Goal: Information Seeking & Learning: Learn about a topic

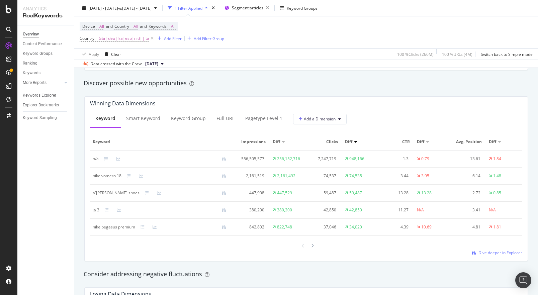
scroll to position [589, 0]
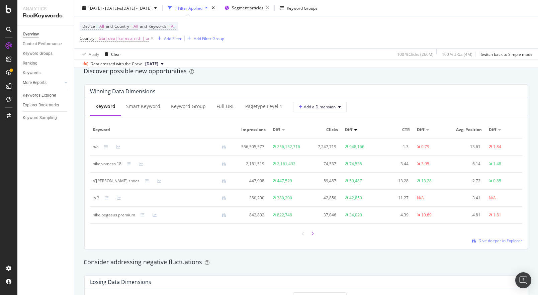
click at [312, 234] on icon at bounding box center [312, 234] width 3 height 4
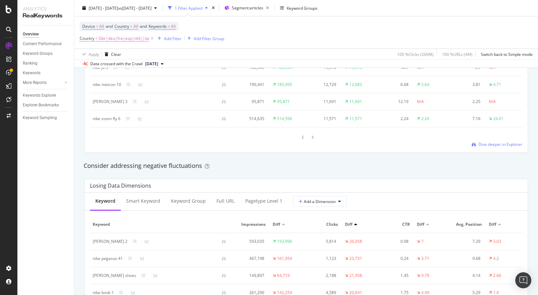
scroll to position [604, 0]
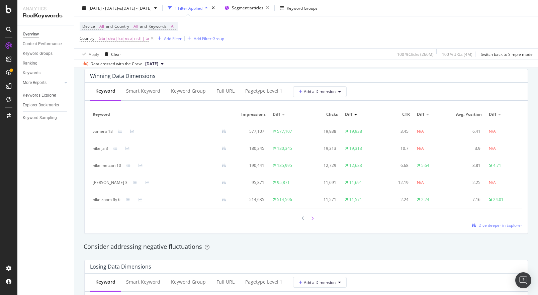
click at [313, 219] on icon at bounding box center [312, 219] width 3 height 4
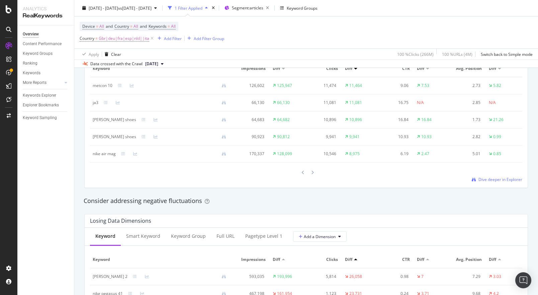
scroll to position [775, 0]
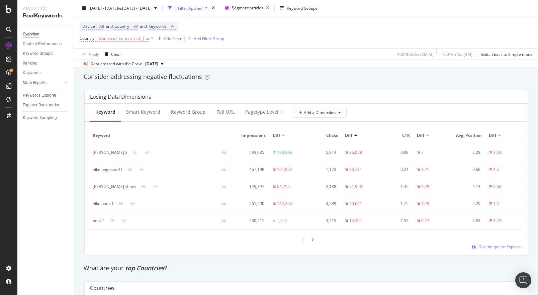
click at [314, 240] on icon at bounding box center [312, 240] width 3 height 4
click at [46, 96] on div "Keywords Explorer" at bounding box center [39, 95] width 33 height 7
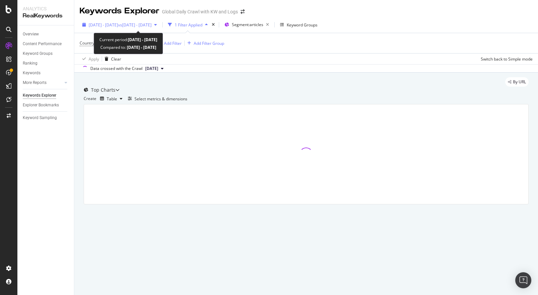
click at [118, 23] on span "2025 Jan. 6th - Sep. 14th" at bounding box center [103, 25] width 29 height 6
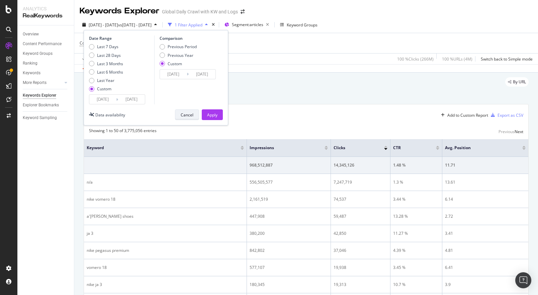
click at [188, 114] on div "Cancel" at bounding box center [187, 115] width 13 height 6
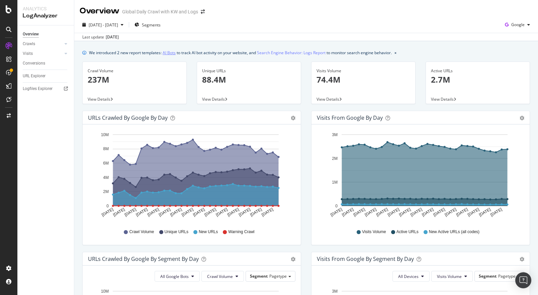
click at [171, 53] on link "AI Bots" at bounding box center [169, 52] width 13 height 7
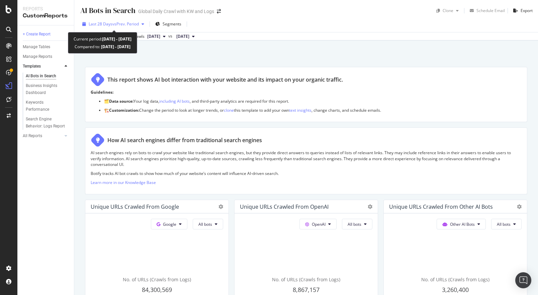
click at [124, 24] on span "vs Prev. Period" at bounding box center [125, 24] width 26 height 6
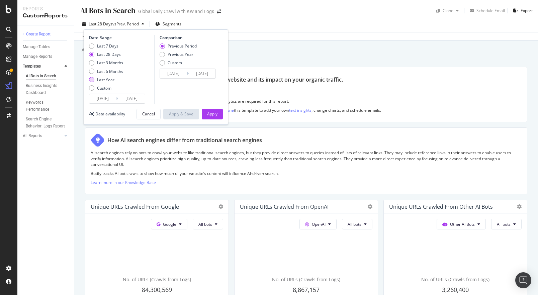
click at [98, 80] on div "Last Year" at bounding box center [105, 80] width 17 height 6
type input "2024/09/16"
type input "2023/09/17"
type input "2024/09/15"
click at [215, 116] on div "Apply" at bounding box center [212, 114] width 10 height 6
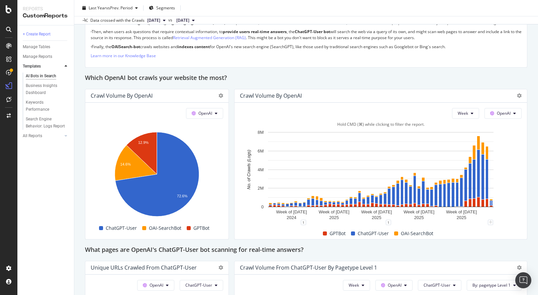
scroll to position [523, 0]
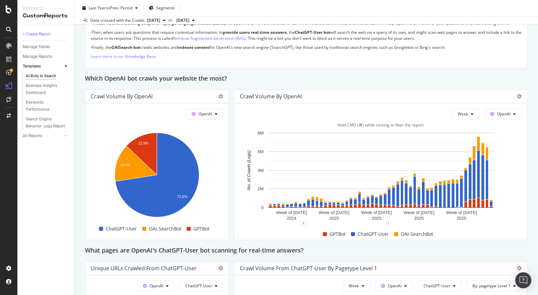
click at [334, 234] on span "GPTBot" at bounding box center [338, 234] width 16 height 8
click at [325, 234] on span at bounding box center [325, 234] width 4 height 4
click at [423, 236] on span "OAI-SearchBot" at bounding box center [417, 234] width 32 height 8
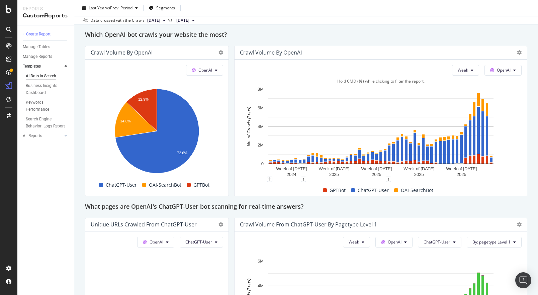
scroll to position [688, 0]
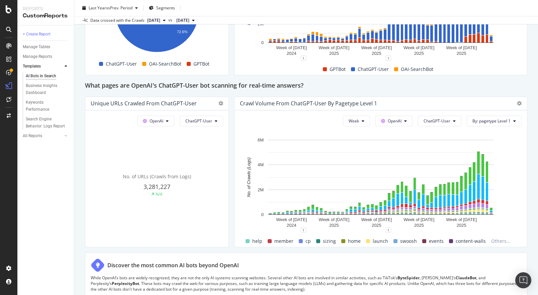
click at [529, 188] on div "AI Bots in Search AI Bots in Search Global Daily Crawl with KW and Logs Clone S…" at bounding box center [306, 147] width 464 height 295
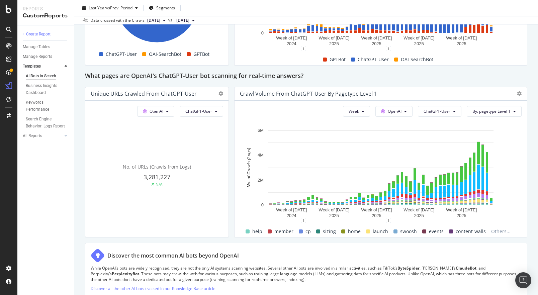
scroll to position [698, 0]
click at [516, 115] on button "By: pagetype Level 1" at bounding box center [494, 111] width 55 height 11
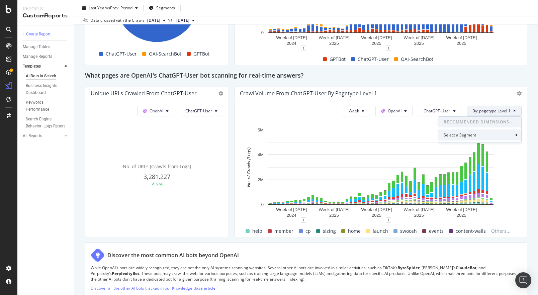
click at [511, 134] on div "Select a Segment" at bounding box center [479, 135] width 83 height 11
click at [456, 148] on icon at bounding box center [456, 148] width 2 height 4
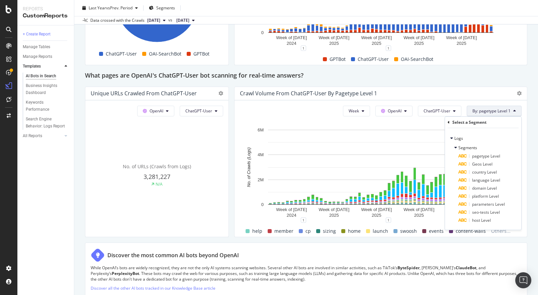
click at [532, 48] on div "AI Bots in Search AI Bots in Search Global Daily Crawl with KW and Logs Clone S…" at bounding box center [306, 147] width 464 height 295
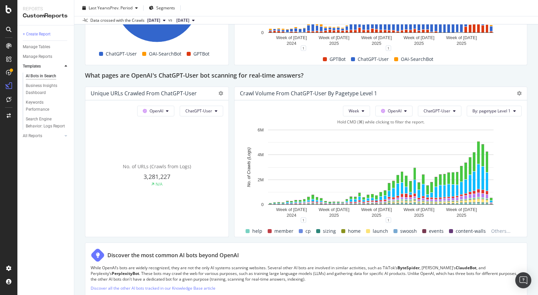
click at [433, 232] on span "events" at bounding box center [436, 231] width 15 height 8
click at [485, 110] on span "By: pagetype Level 1" at bounding box center [492, 111] width 38 height 6
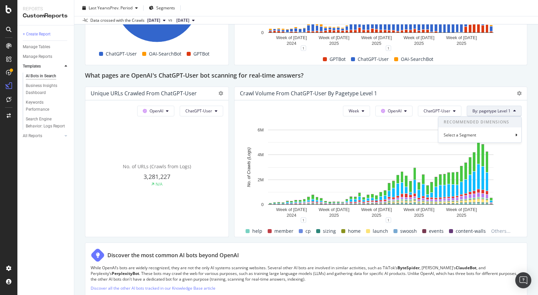
click at [530, 93] on div "AI Bots in Search AI Bots in Search Global Daily Crawl with KW and Logs Clone S…" at bounding box center [306, 147] width 464 height 295
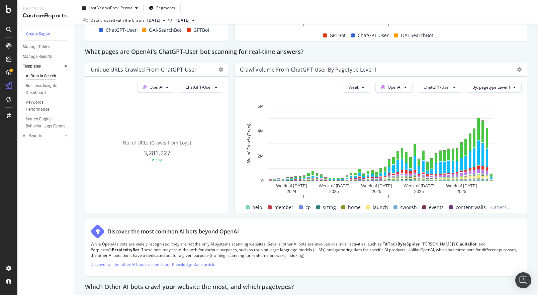
scroll to position [726, 0]
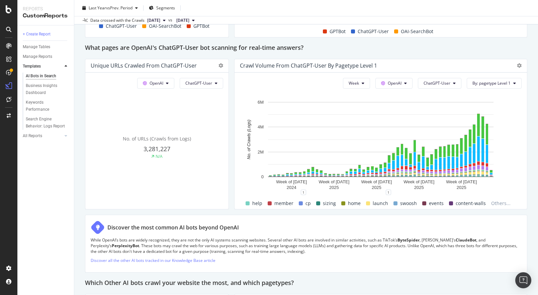
click at [177, 46] on h2 "What pages are OpenAI's ChatGPT-User bot scanning for real-time answers?" at bounding box center [194, 48] width 219 height 11
click at [185, 48] on h2 "What pages are OpenAI's ChatGPT-User bot scanning for real-time answers?" at bounding box center [194, 48] width 219 height 11
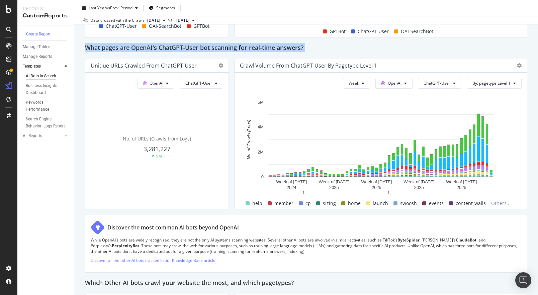
click at [185, 48] on h2 "What pages are OpenAI's ChatGPT-User bot scanning for real-time answers?" at bounding box center [194, 48] width 219 height 11
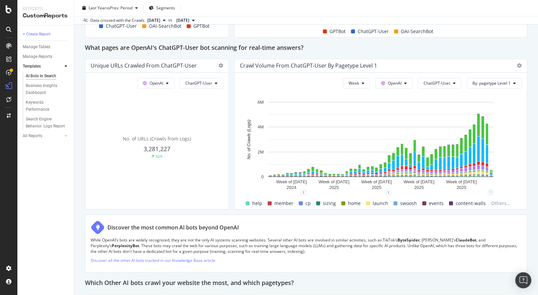
click at [530, 124] on div "AI Bots in Search AI Bots in Search Global Daily Crawl with KW and Logs Clone S…" at bounding box center [306, 147] width 464 height 295
click at [457, 81] on button "ChatGPT-User" at bounding box center [440, 83] width 44 height 11
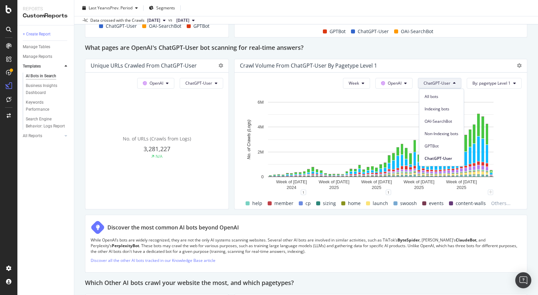
click at [462, 60] on div "Crawl Volume from ChatGPT-User by pagetype Level 1" at bounding box center [381, 65] width 293 height 13
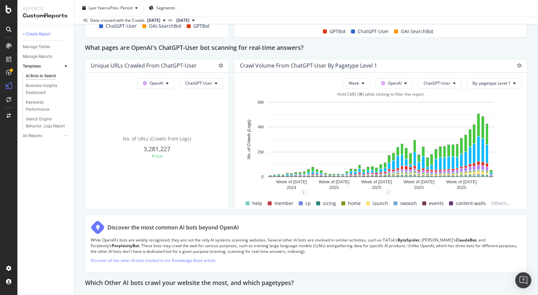
click at [353, 203] on span "home" at bounding box center [354, 203] width 13 height 8
click at [517, 66] on icon at bounding box center [519, 65] width 5 height 5
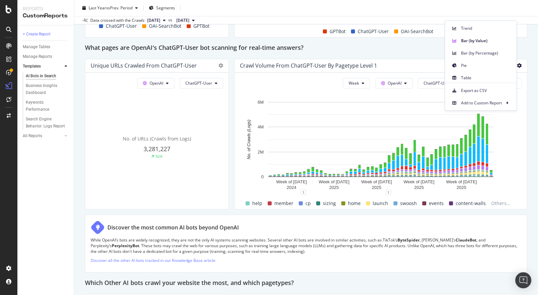
click at [533, 102] on div "AI Bots in Search AI Bots in Search Global Daily Crawl with KW and Logs Clone S…" at bounding box center [306, 147] width 464 height 295
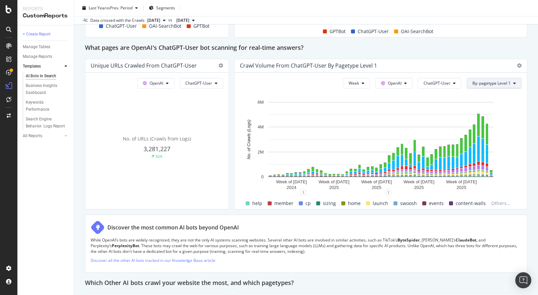
click at [516, 84] on button "By: pagetype Level 1" at bounding box center [494, 83] width 55 height 11
click at [514, 106] on div "Select a Segment" at bounding box center [479, 107] width 83 height 11
click at [533, 146] on div "AI Bots in Search AI Bots in Search Global Daily Crawl with KW and Logs Clone S…" at bounding box center [306, 147] width 464 height 295
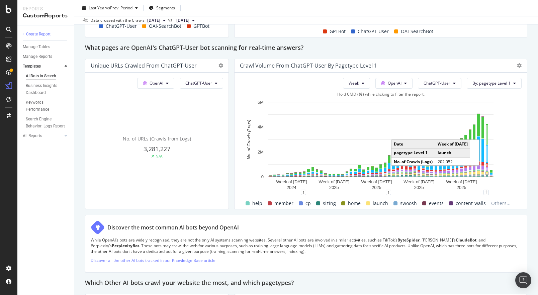
click at [487, 174] on rect "A chart." at bounding box center [487, 173] width 2 height 2
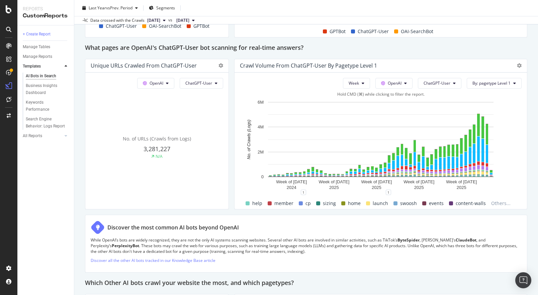
click at [79, 96] on div "AI Bots in Search AI Bots in Search Global Daily Crawl with KW and Logs Clone S…" at bounding box center [306, 147] width 464 height 295
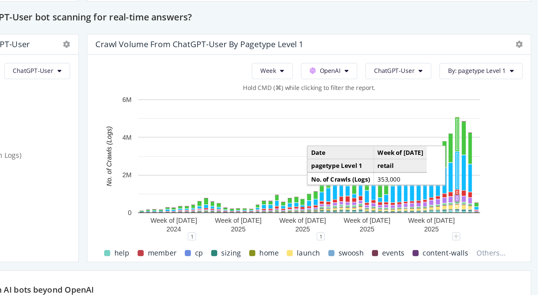
scroll to position [0, 0]
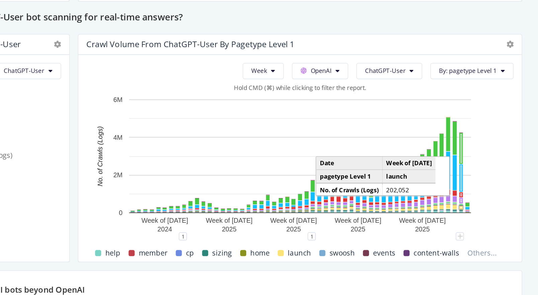
click at [487, 172] on rect "A chart." at bounding box center [487, 173] width 2 height 2
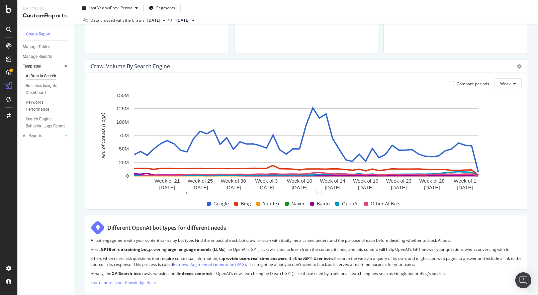
scroll to position [296, 0]
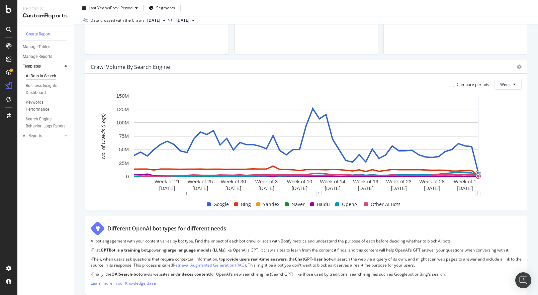
click at [376, 205] on span "Other AI Bots" at bounding box center [386, 204] width 30 height 8
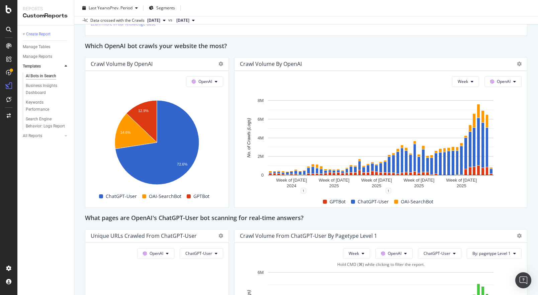
scroll to position [553, 0]
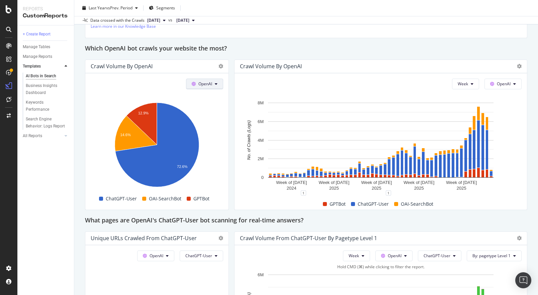
click at [216, 85] on icon at bounding box center [216, 84] width 3 height 4
click at [233, 79] on div "This report shows AI bot interaction with your website and its impact on your o…" at bounding box center [306, 168] width 442 height 1308
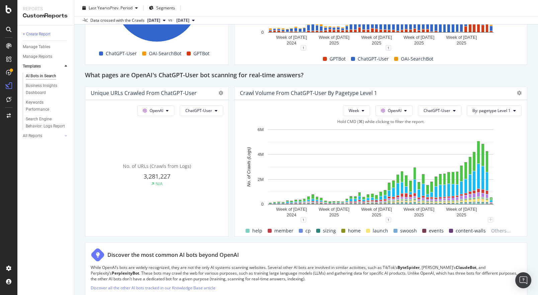
scroll to position [699, 0]
click at [404, 111] on button "OpenAI" at bounding box center [394, 110] width 37 height 11
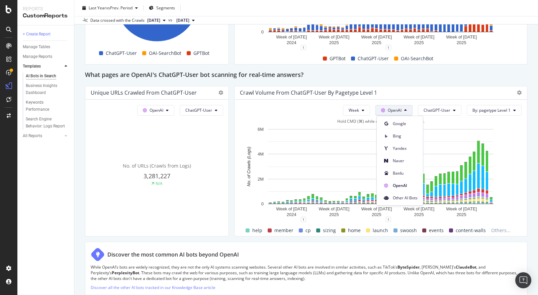
click at [231, 141] on div "This report shows AI bot interaction with your website and its impact on your o…" at bounding box center [306, 22] width 442 height 1308
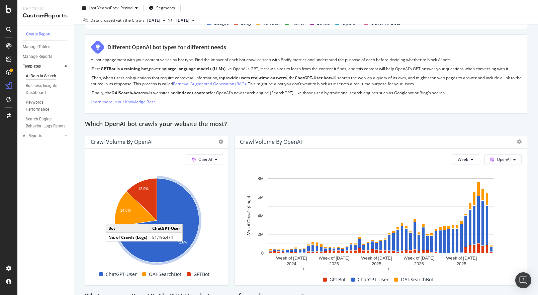
scroll to position [470, 0]
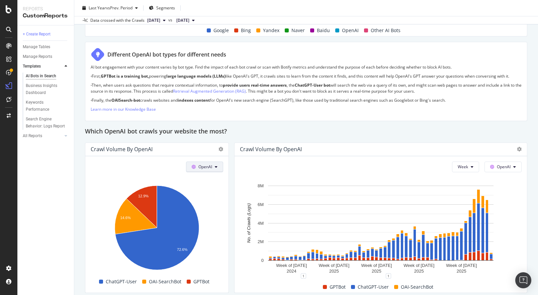
click at [218, 171] on button "OpenAI" at bounding box center [204, 167] width 37 height 11
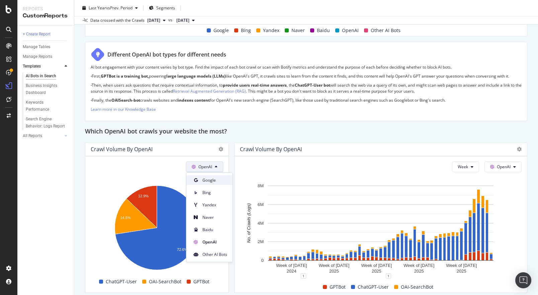
click at [214, 184] on div "Google" at bounding box center [209, 180] width 46 height 10
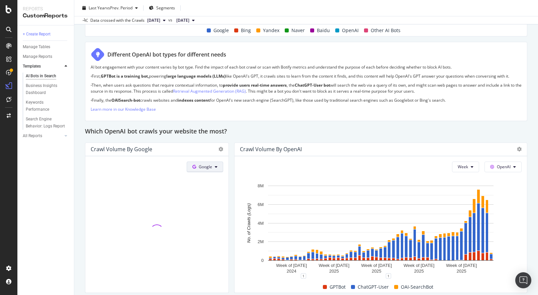
click at [219, 169] on button "Google" at bounding box center [205, 167] width 36 height 11
click at [221, 255] on span "Other AI Bots" at bounding box center [216, 255] width 25 height 6
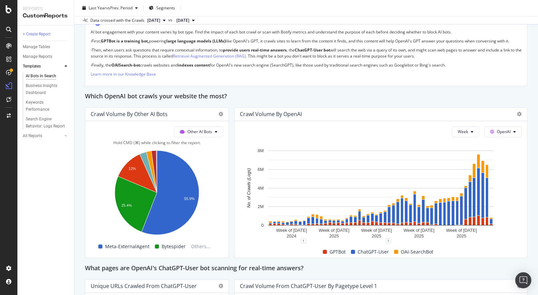
scroll to position [506, 0]
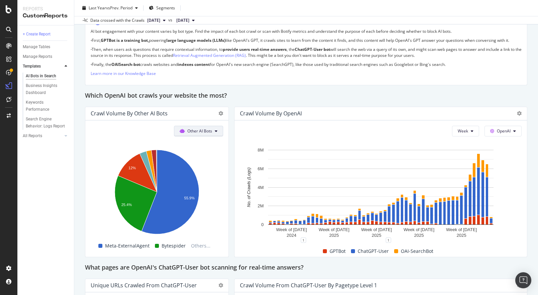
click at [210, 134] on button "Other AI Bots" at bounding box center [198, 131] width 49 height 11
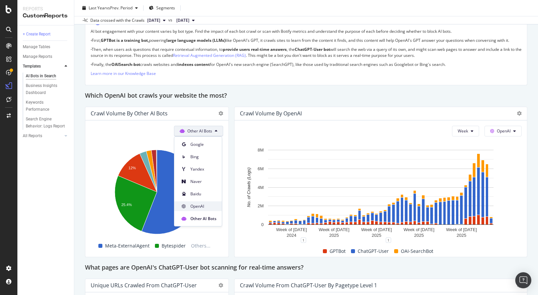
click at [195, 207] on span "OpenAI" at bounding box center [203, 207] width 26 height 6
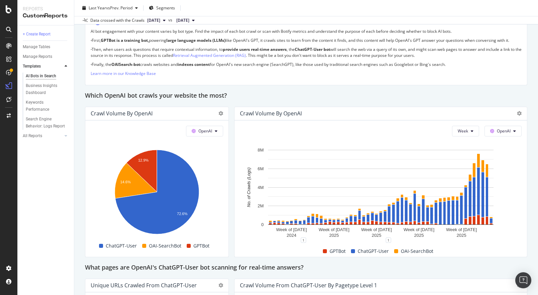
click at [232, 177] on div "This report shows AI bot interaction with your website and its impact on your o…" at bounding box center [306, 215] width 442 height 1308
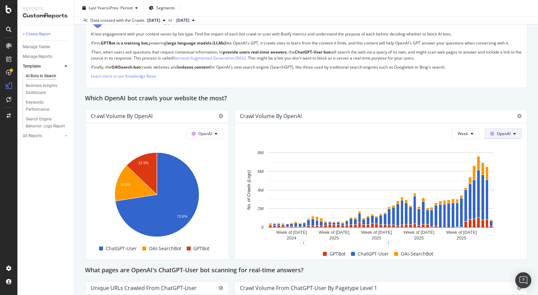
click at [509, 131] on span "OpenAI" at bounding box center [504, 134] width 14 height 6
click at [506, 223] on span "Other AI Bots" at bounding box center [513, 222] width 25 height 6
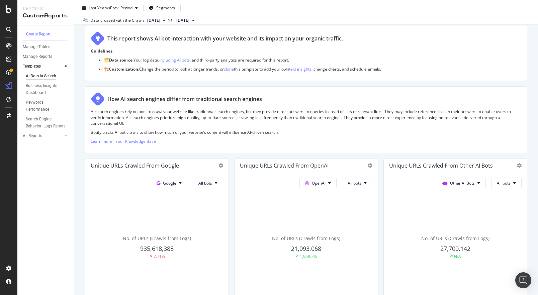
scroll to position [40, 0]
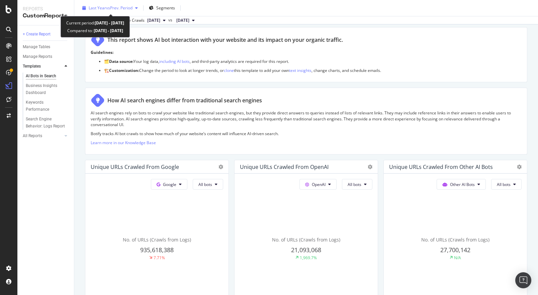
click at [111, 12] on div "Last Year vs Prev. Period" at bounding box center [110, 8] width 61 height 10
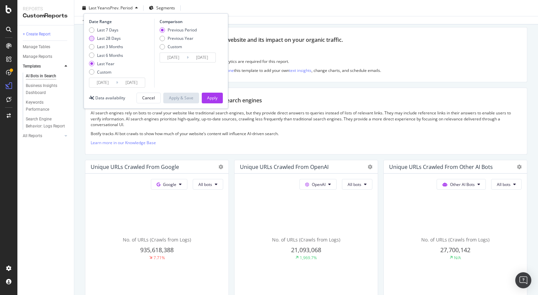
click at [104, 40] on div "Last 28 Days" at bounding box center [109, 38] width 24 height 6
type input "2025/08/19"
type input "2025/07/22"
type input "2025/08/18"
click at [216, 97] on div "Apply" at bounding box center [212, 98] width 10 height 6
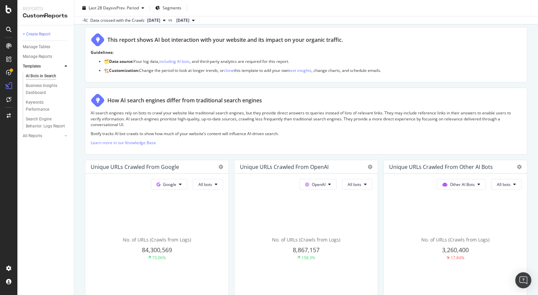
scroll to position [62, 0]
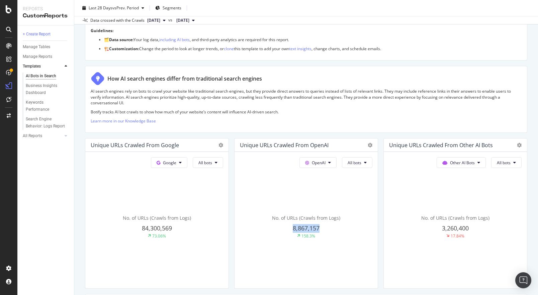
drag, startPoint x: 291, startPoint y: 228, endPoint x: 320, endPoint y: 228, distance: 28.8
click at [320, 228] on div "8,867,157" at bounding box center [306, 228] width 133 height 9
copy span "8,867,157"
copy span "3,260,400"
drag, startPoint x: 440, startPoint y: 228, endPoint x: 474, endPoint y: 228, distance: 34.5
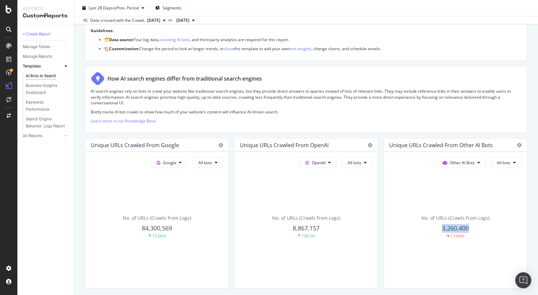
click at [474, 228] on div "3,260,400" at bounding box center [455, 228] width 133 height 9
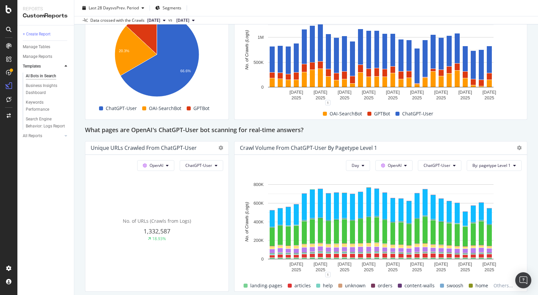
scroll to position [711, 0]
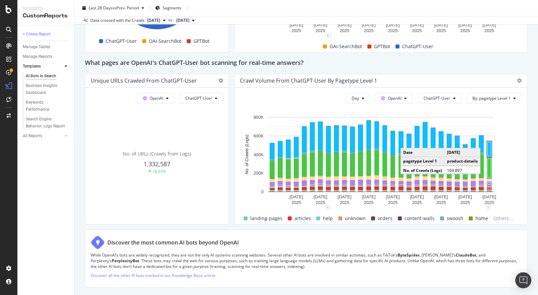
click at [490, 152] on rect "A chart." at bounding box center [489, 149] width 3 height 14
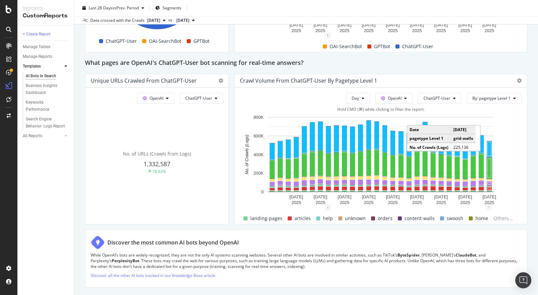
click at [490, 170] on rect "A chart." at bounding box center [489, 168] width 3 height 19
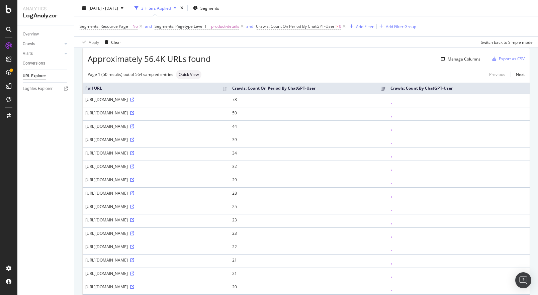
scroll to position [20, 0]
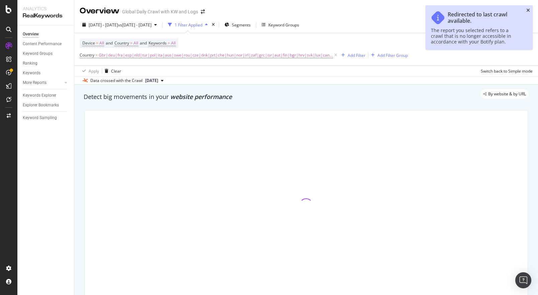
click at [529, 11] on icon "close toast" at bounding box center [529, 10] width 4 height 5
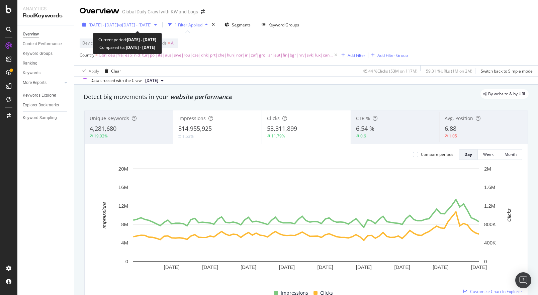
click at [152, 26] on span "vs [DATE] - [DATE]" at bounding box center [134, 25] width 33 height 6
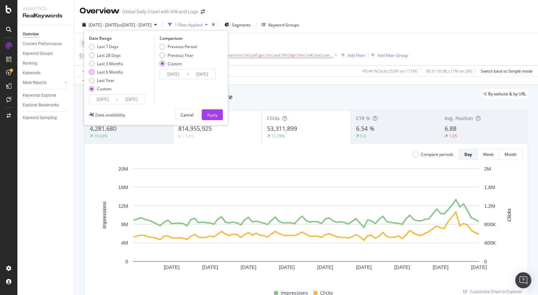
click at [96, 73] on div "Last 6 Months" at bounding box center [106, 72] width 34 height 6
type input "[DATE]"
click at [92, 82] on div "Last Year" at bounding box center [91, 80] width 5 height 5
type input "2024/09/15"
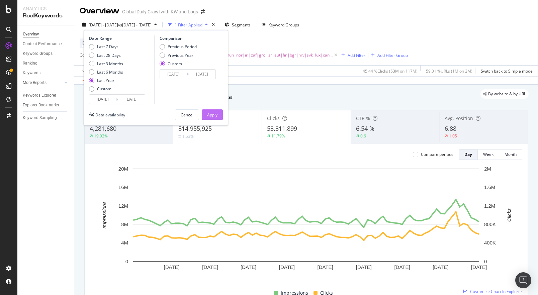
click at [210, 120] on button "Apply" at bounding box center [212, 114] width 21 height 11
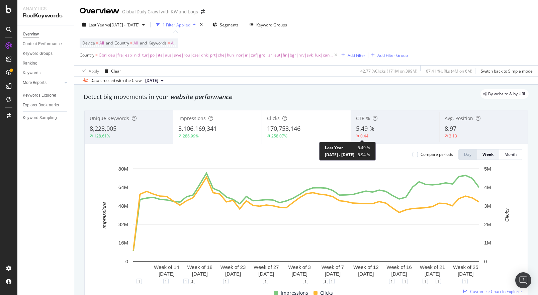
click at [365, 137] on div "0.44" at bounding box center [364, 136] width 8 height 6
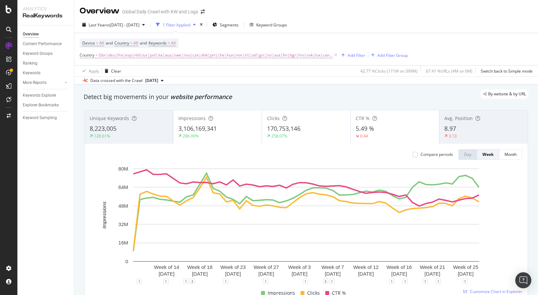
click at [215, 129] on span "3,106,169,341" at bounding box center [197, 129] width 38 height 8
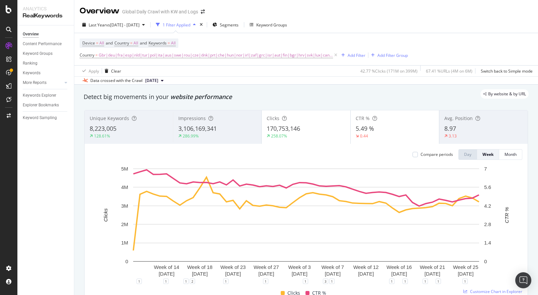
click at [285, 126] on span "170,753,146" at bounding box center [283, 129] width 33 height 8
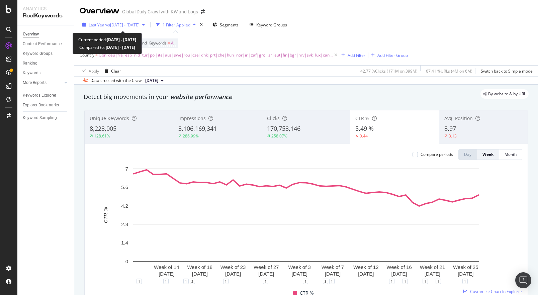
click at [132, 21] on div "Last Year vs 2022 Sep. 1st - Nov. 30th" at bounding box center [114, 25] width 68 height 10
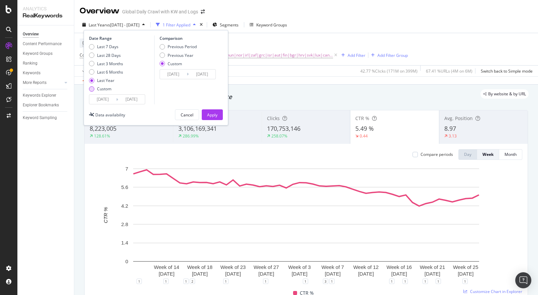
click at [97, 89] on div "Custom" at bounding box center [104, 89] width 14 height 6
click at [90, 81] on div "Last Year" at bounding box center [91, 80] width 5 height 5
click at [96, 99] on input "2024/09/15" at bounding box center [102, 99] width 27 height 9
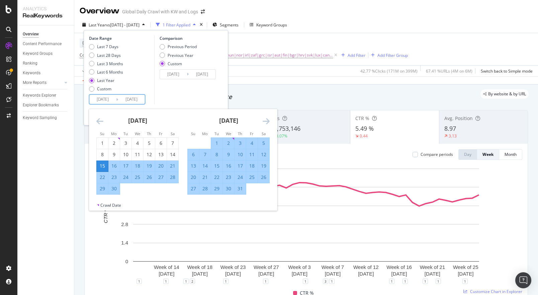
click at [98, 120] on icon "Move backward to switch to the previous month." at bounding box center [99, 121] width 7 height 8
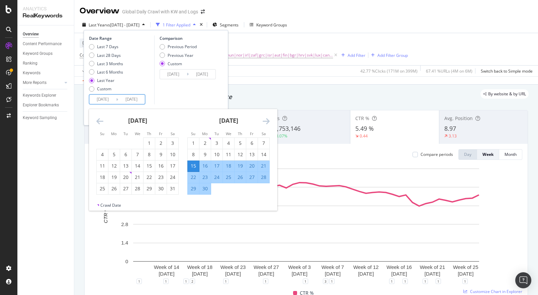
click at [98, 120] on icon "Move backward to switch to the previous month." at bounding box center [99, 121] width 7 height 8
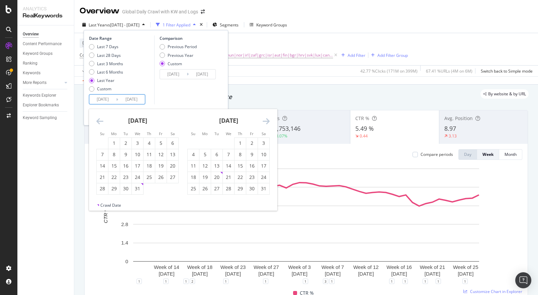
click at [98, 120] on icon "Move backward to switch to the previous month." at bounding box center [99, 121] width 7 height 8
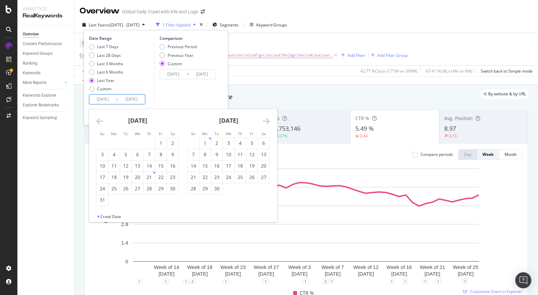
click at [98, 120] on icon "Move backward to switch to the previous month." at bounding box center [99, 121] width 7 height 8
click at [110, 143] on div "1" at bounding box center [113, 143] width 11 height 7
type input "2024/01/01"
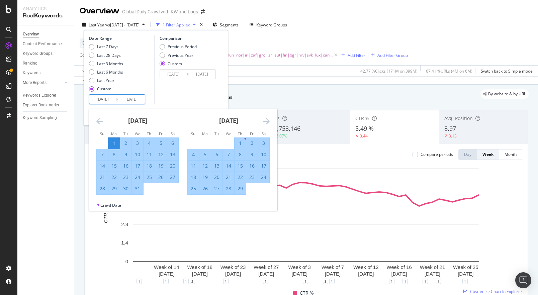
click at [156, 98] on div "Comparison Previous Period Previous Year Custom 2022/09/01 Navigate forward to …" at bounding box center [186, 69] width 64 height 69
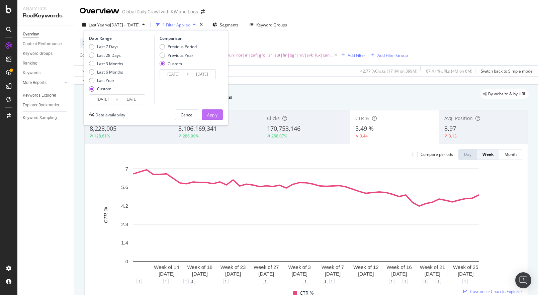
click at [214, 115] on div "Apply" at bounding box center [212, 115] width 10 height 6
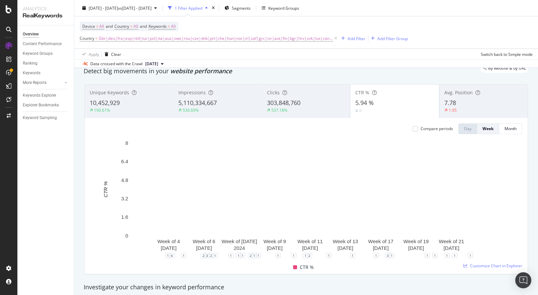
scroll to position [26, 0]
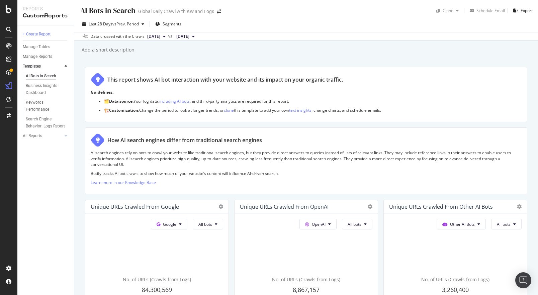
scroll to position [711, 0]
